Goal: Task Accomplishment & Management: Manage account settings

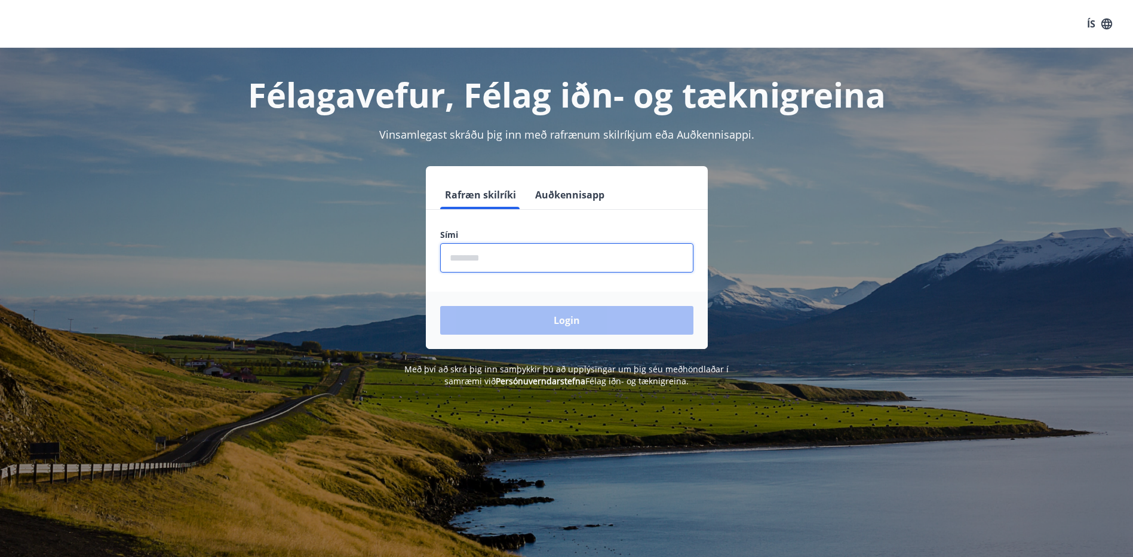
click at [484, 254] on input "phone" at bounding box center [566, 257] width 253 height 29
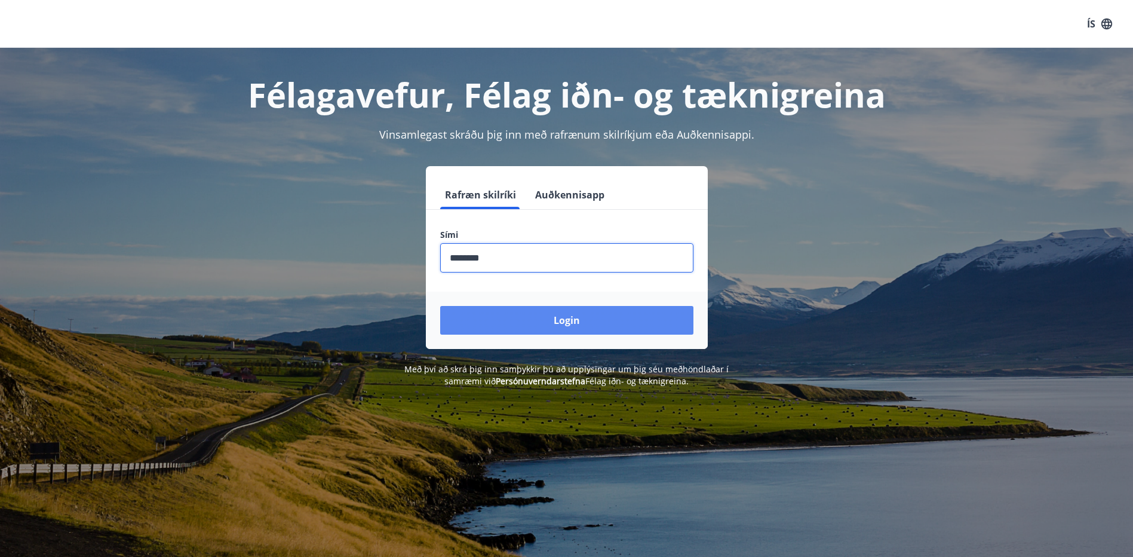
type input "********"
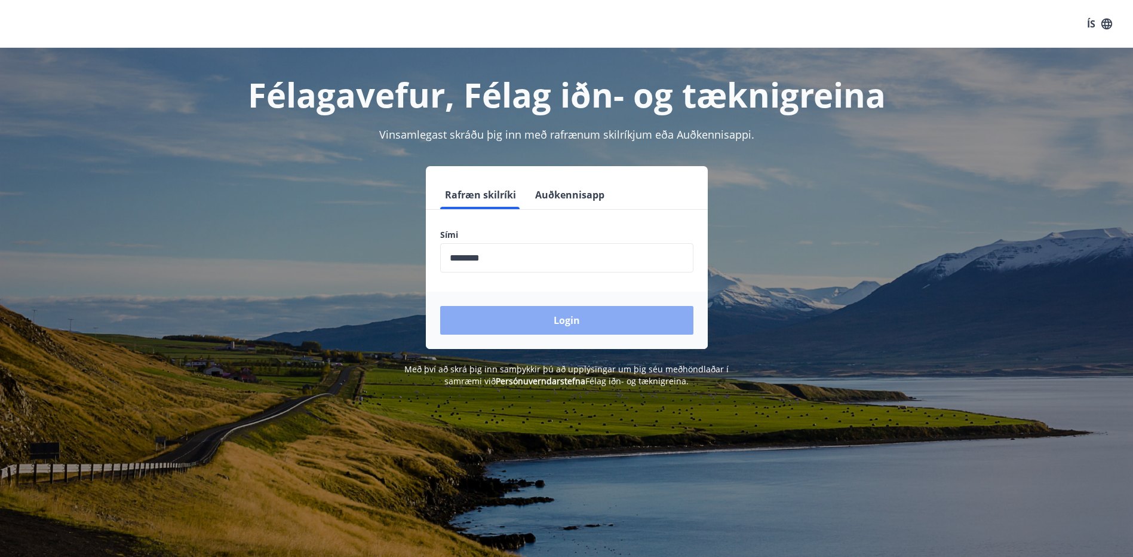
click at [604, 317] on button "Login" at bounding box center [566, 320] width 253 height 29
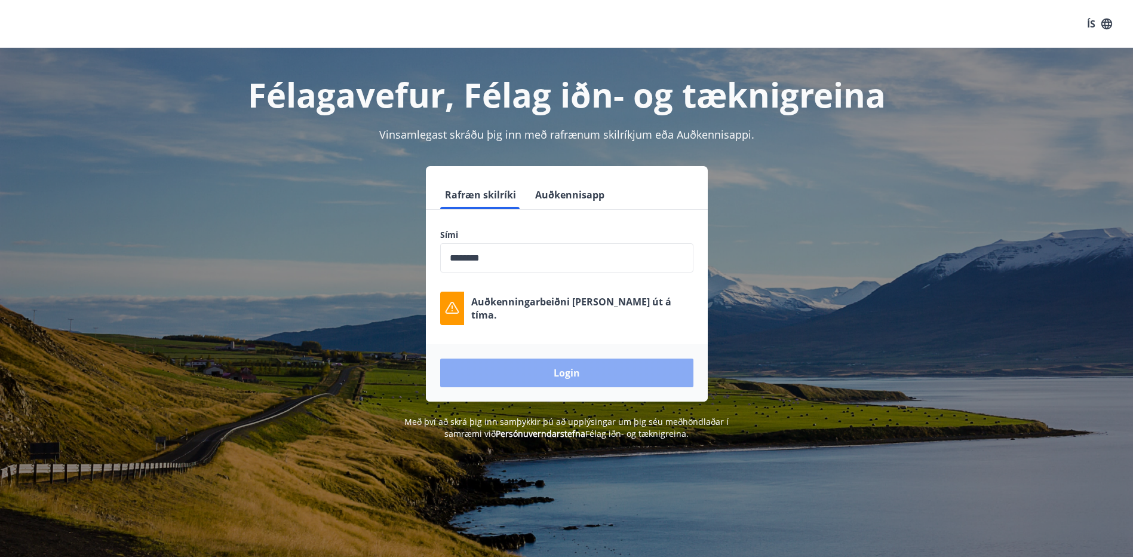
click at [636, 368] on button "Login" at bounding box center [566, 372] width 253 height 29
click at [576, 199] on button "Auðkennisapp" at bounding box center [569, 194] width 79 height 29
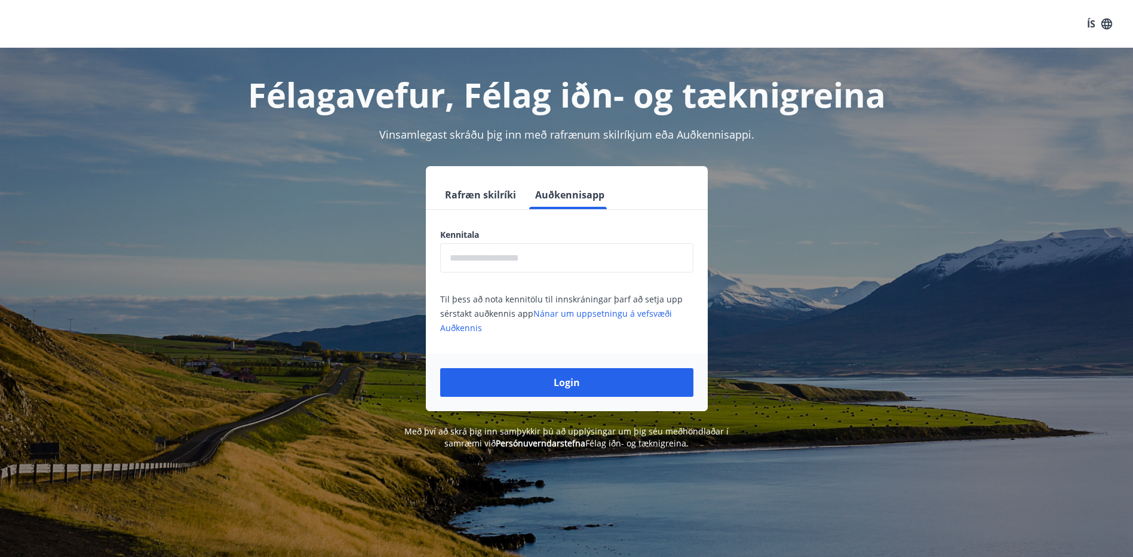
click at [477, 193] on button "Rafræn skilríki" at bounding box center [480, 194] width 81 height 29
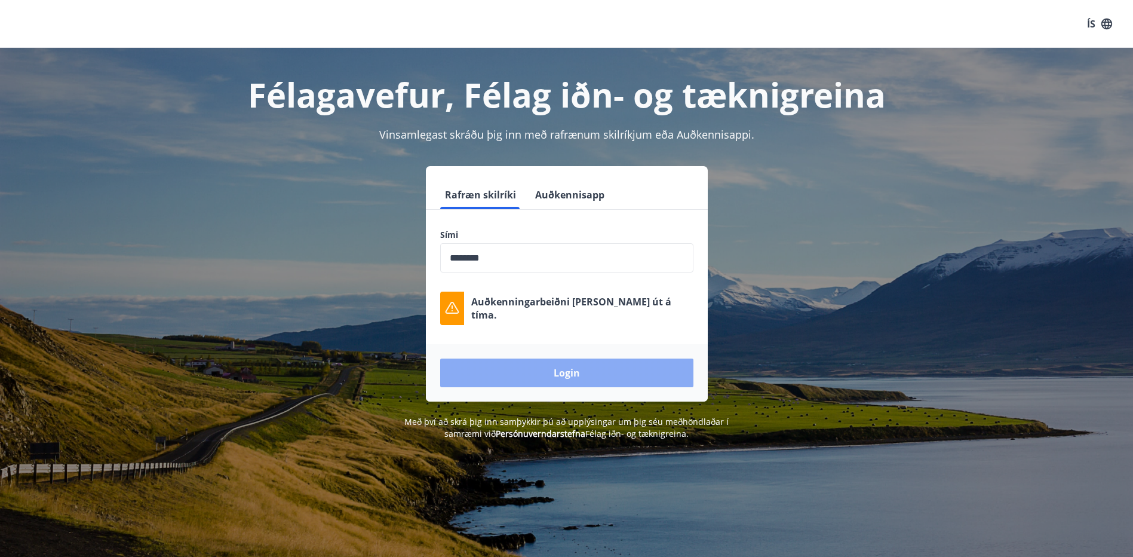
click at [532, 373] on button "Login" at bounding box center [566, 372] width 253 height 29
